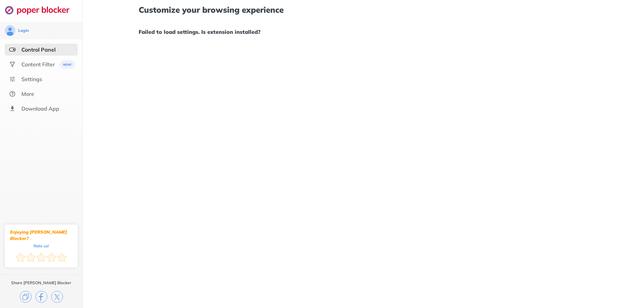
click at [376, 112] on div "Customize your browsing experience Failed to load settings. Is extension instal…" at bounding box center [363, 154] width 561 height 308
click at [35, 52] on div "Control Panel" at bounding box center [38, 49] width 34 height 7
click at [37, 68] on div "Content Filter" at bounding box center [41, 64] width 73 height 12
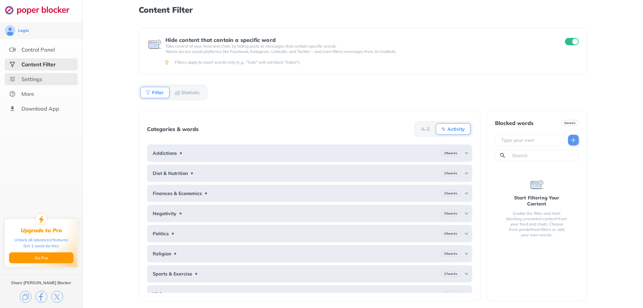
click at [44, 79] on div "Settings" at bounding box center [41, 79] width 73 height 12
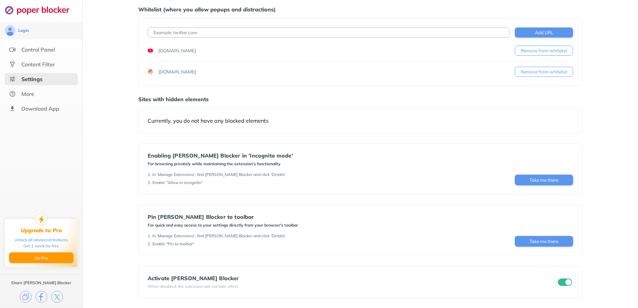
scroll to position [22, 0]
click at [32, 98] on div "More" at bounding box center [41, 94] width 73 height 12
